Goal: Information Seeking & Learning: Learn about a topic

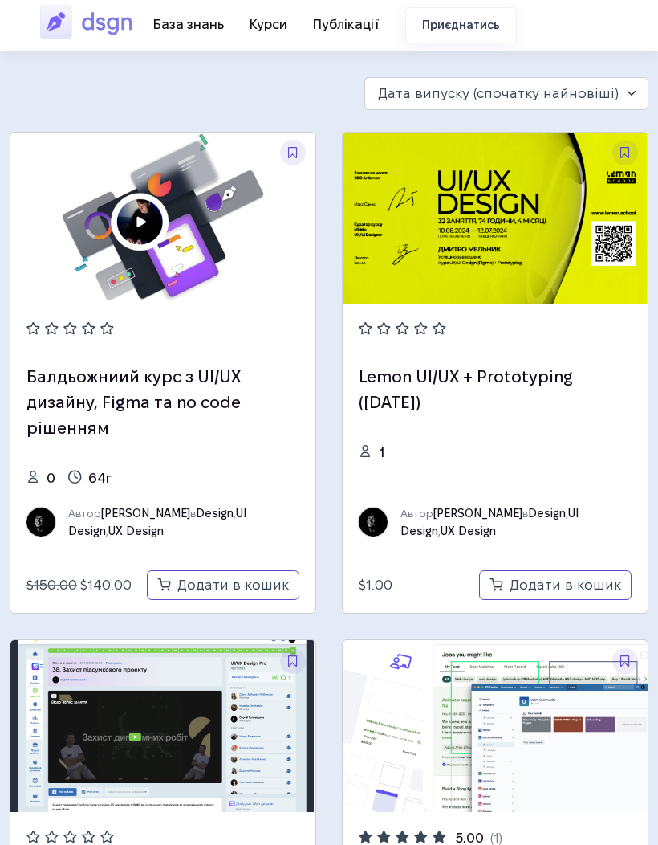
click at [100, 11] on img at bounding box center [90, 21] width 100 height 37
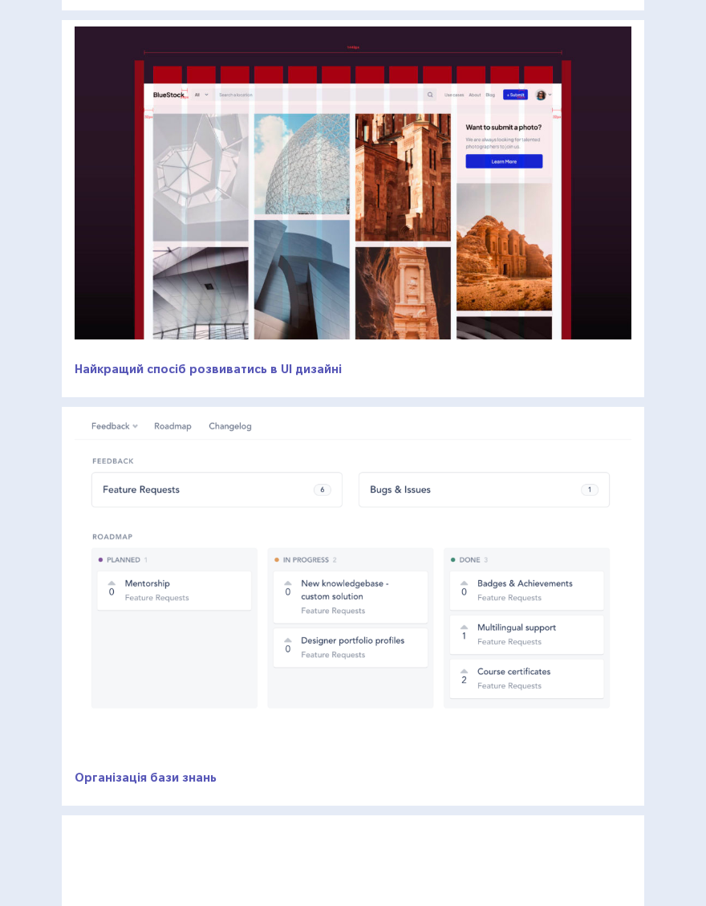
scroll to position [446, 0]
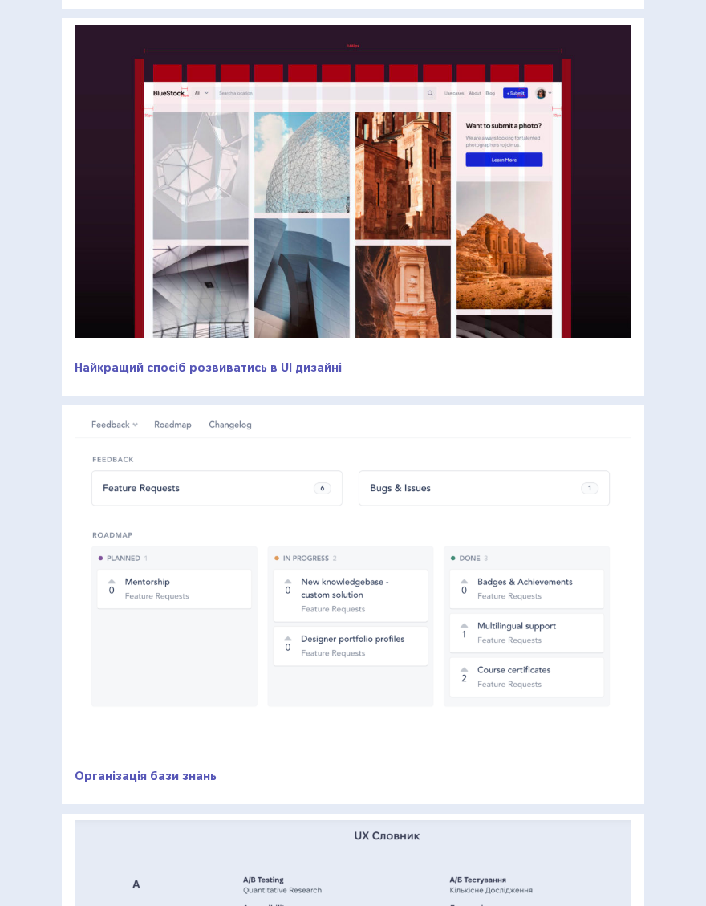
click at [286, 368] on link "Найкращий спосіб розвиватись в UI дизайні" at bounding box center [208, 367] width 267 height 13
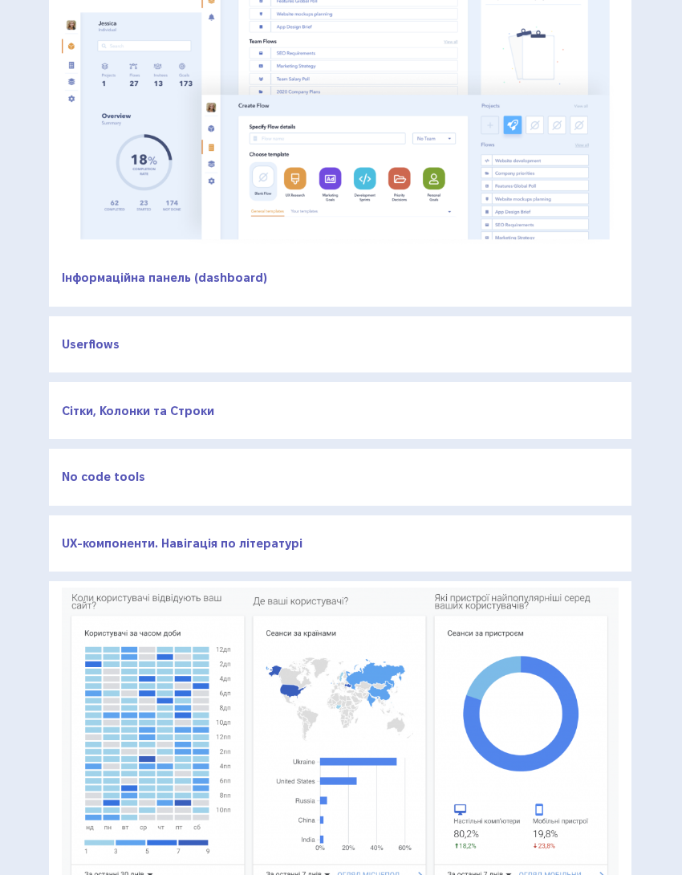
scroll to position [1640, 1]
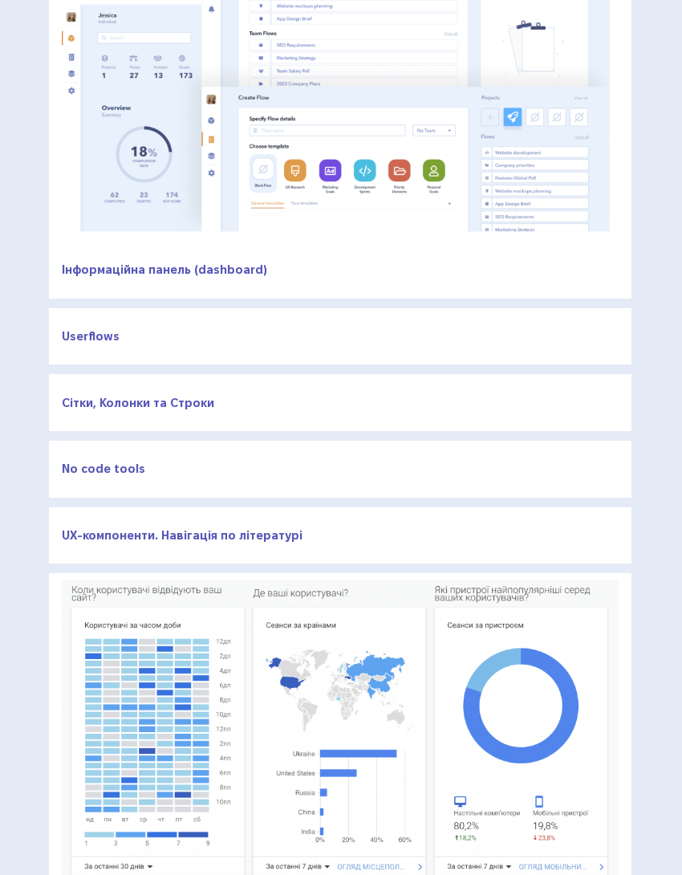
click at [102, 333] on link "Userflows" at bounding box center [91, 336] width 58 height 13
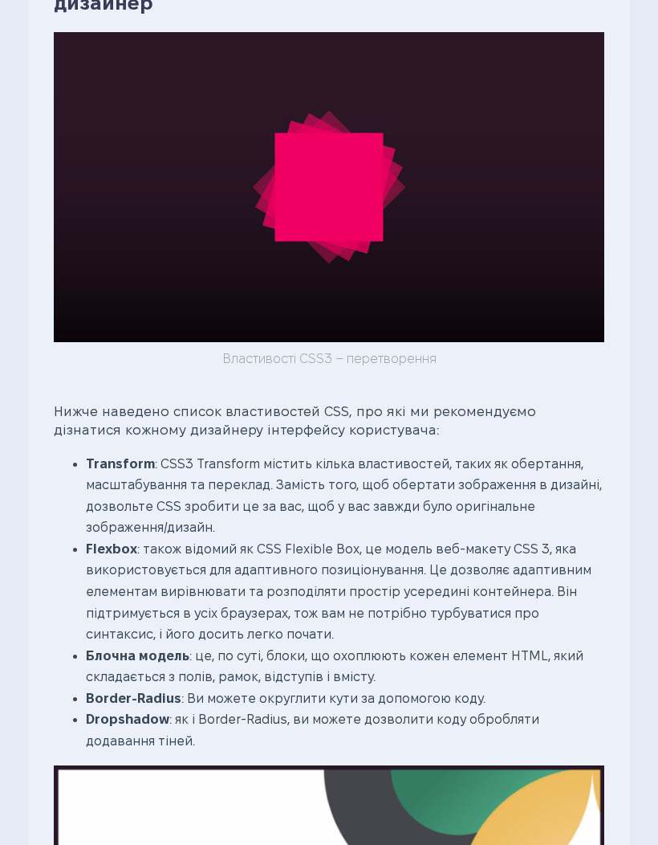
scroll to position [2007, 0]
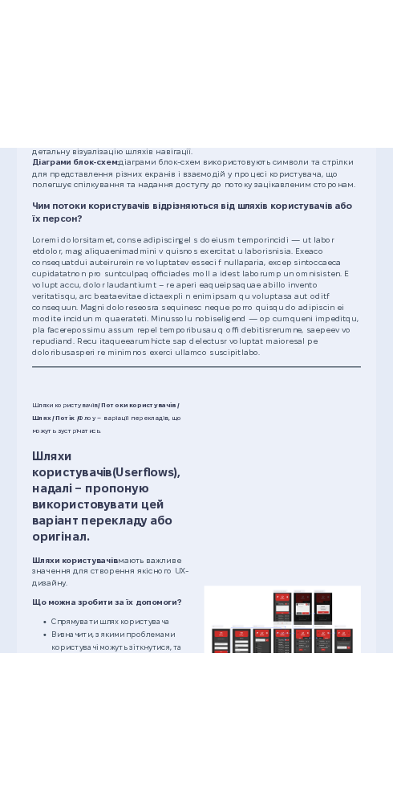
scroll to position [1207, 0]
